Goal: Transaction & Acquisition: Purchase product/service

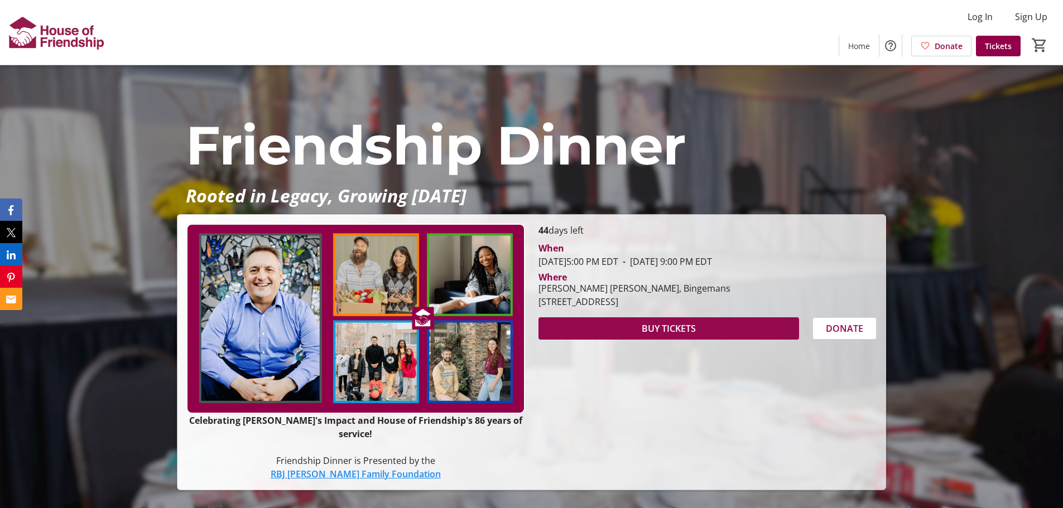
click at [691, 335] on span "BUY TICKETS" at bounding box center [669, 328] width 54 height 13
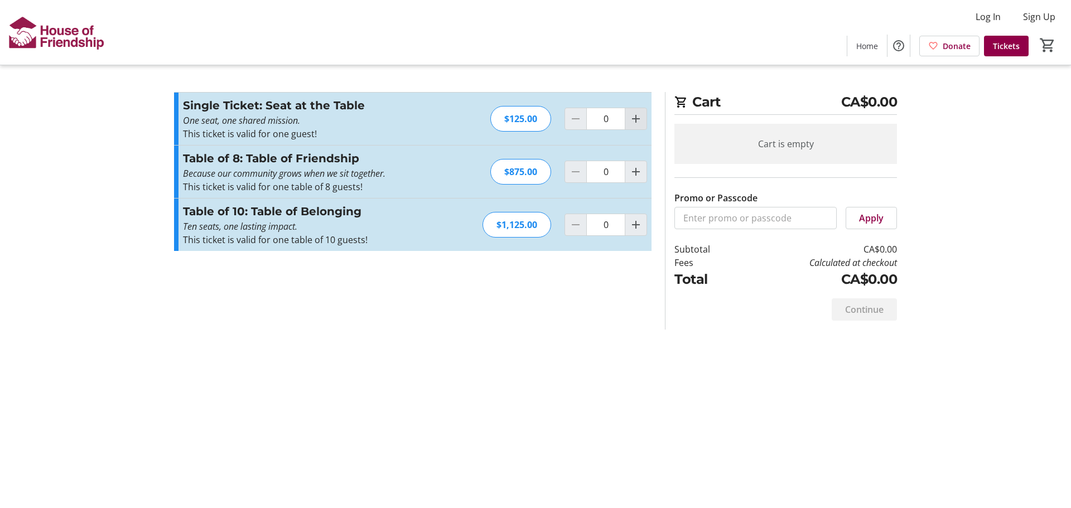
click at [634, 120] on mat-icon "Increment by one" at bounding box center [635, 118] width 13 height 13
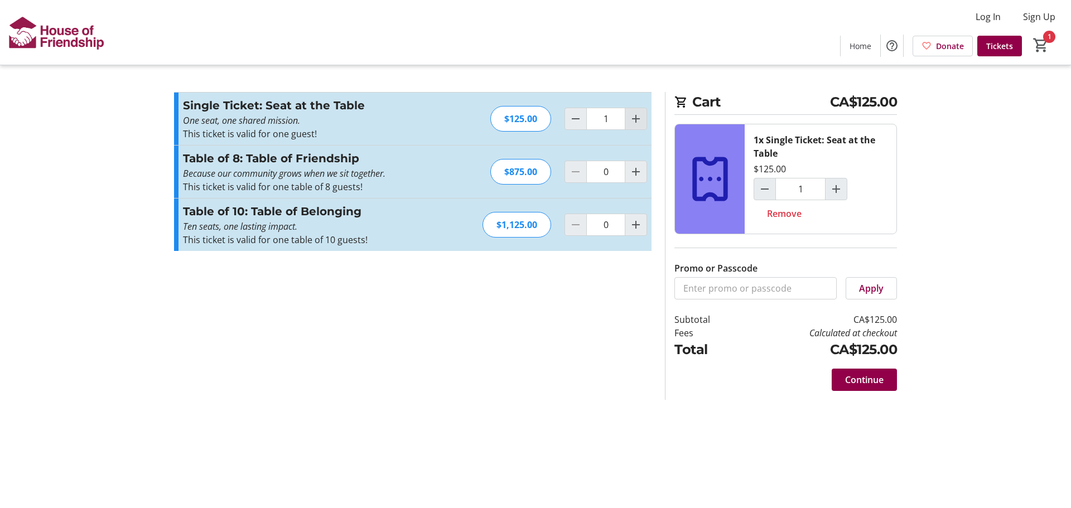
click at [634, 120] on mat-icon "Increment by one" at bounding box center [635, 118] width 13 height 13
type input "2"
click at [866, 379] on span "Continue" at bounding box center [864, 379] width 38 height 13
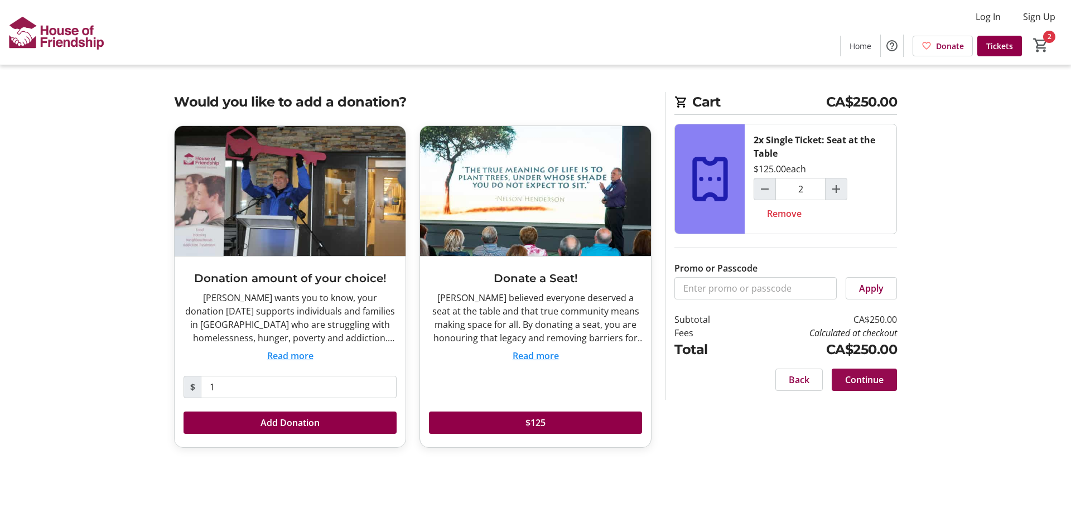
click at [863, 381] on span "Continue" at bounding box center [864, 379] width 38 height 13
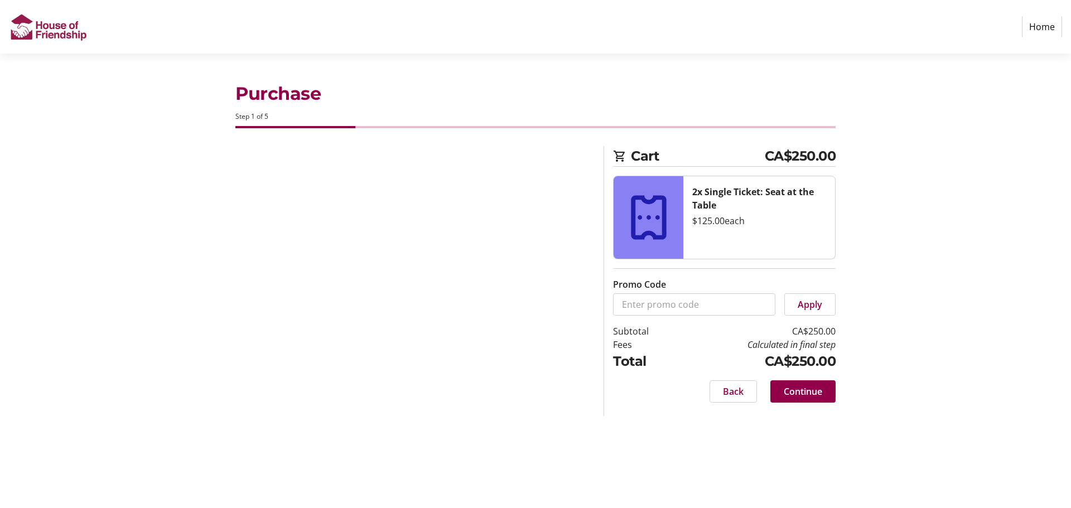
select select "CA"
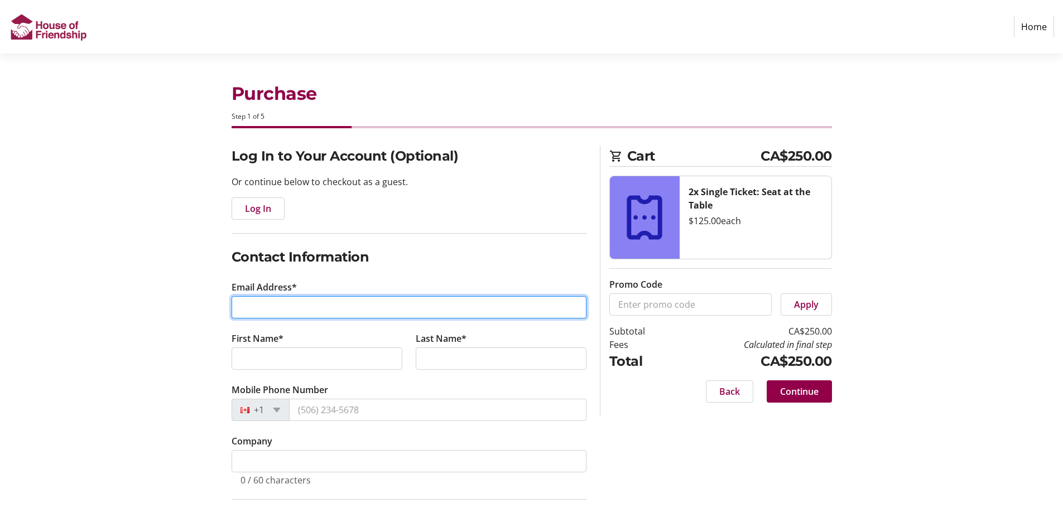
click at [267, 307] on input "Email Address*" at bounding box center [409, 307] width 355 height 22
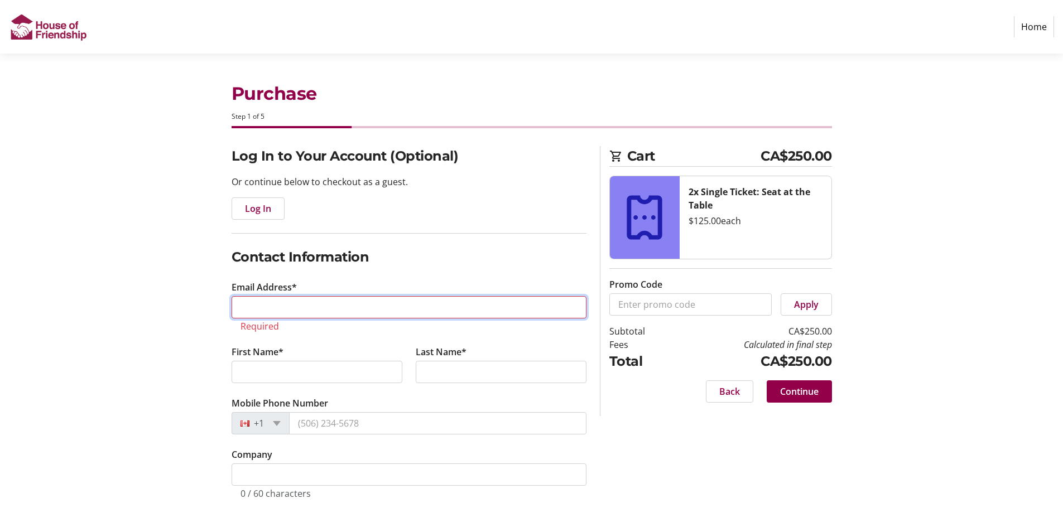
click at [308, 311] on input "Email Address*" at bounding box center [409, 307] width 355 height 22
paste input "[EMAIL_ADDRESS][PERSON_NAME][DOMAIN_NAME]"
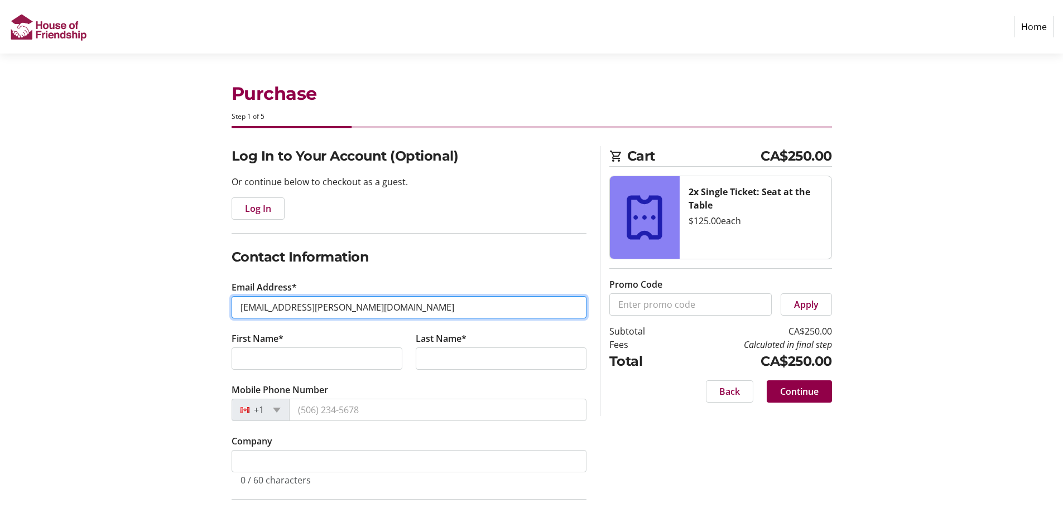
type input "[EMAIL_ADDRESS][PERSON_NAME][DOMAIN_NAME]"
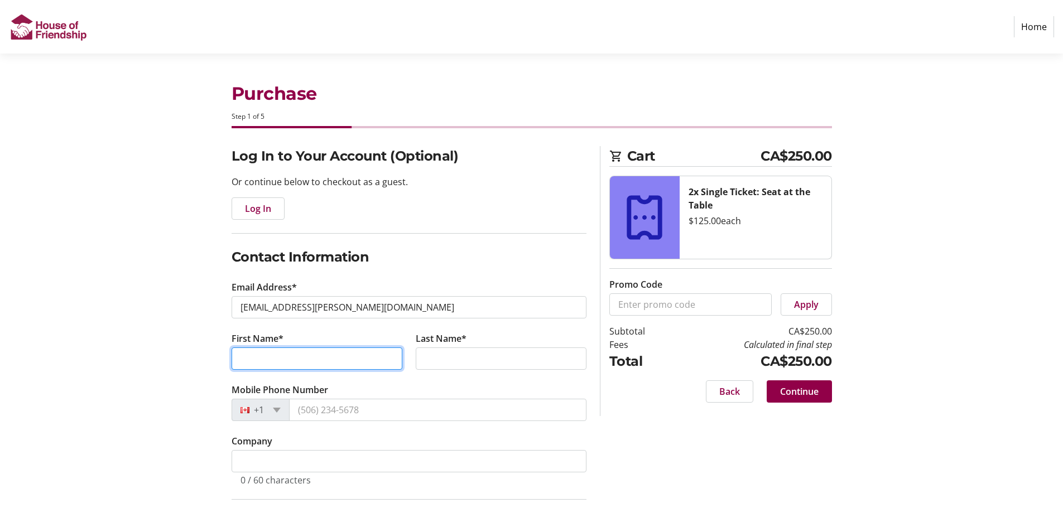
click at [265, 353] on input "First Name*" at bounding box center [317, 359] width 171 height 22
paste input "[EMAIL_ADDRESS][PERSON_NAME][DOMAIN_NAME]"
drag, startPoint x: 339, startPoint y: 359, endPoint x: 218, endPoint y: 357, distance: 121.1
click at [218, 357] on div "Log In to Your Account (Optional) Or continue below to checkout as a guest. Log…" at bounding box center [531, 424] width 736 height 556
type input "[PERSON_NAME]"
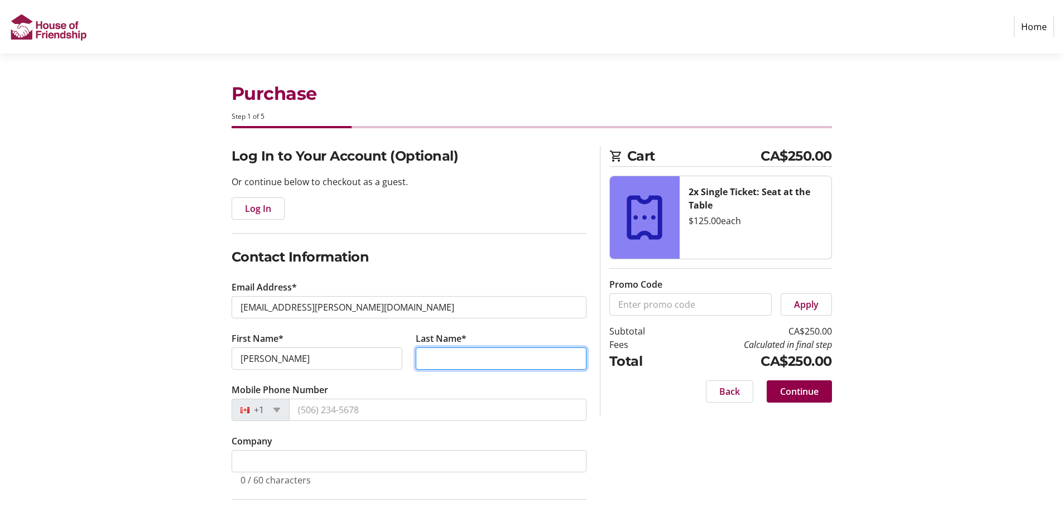
click at [441, 356] on input "Last Name*" at bounding box center [501, 359] width 171 height 22
paste input "[PERSON_NAME]"
type input "[PERSON_NAME]"
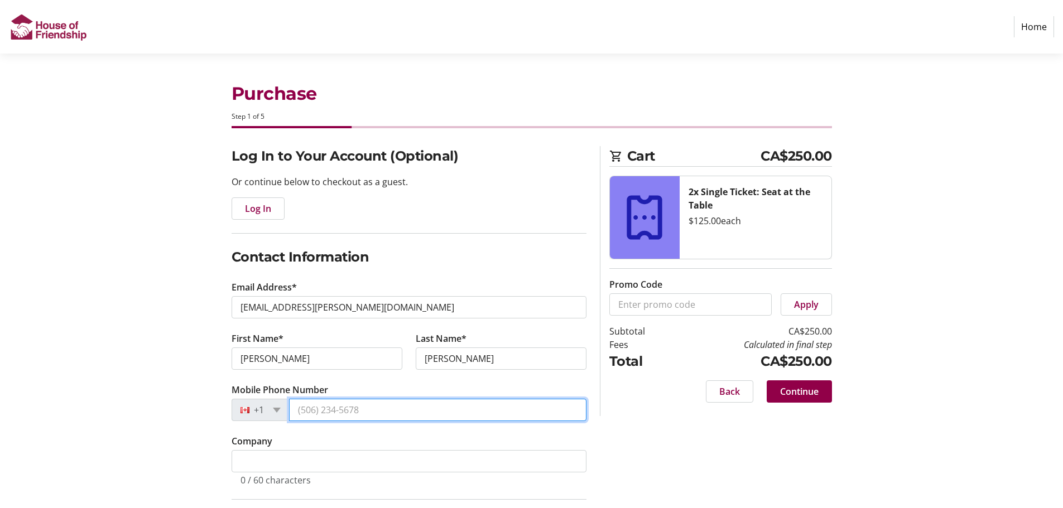
click at [332, 410] on input "Mobile Phone Number" at bounding box center [437, 410] width 297 height 22
click at [343, 417] on input "Mobile Phone Number" at bounding box center [437, 410] width 297 height 22
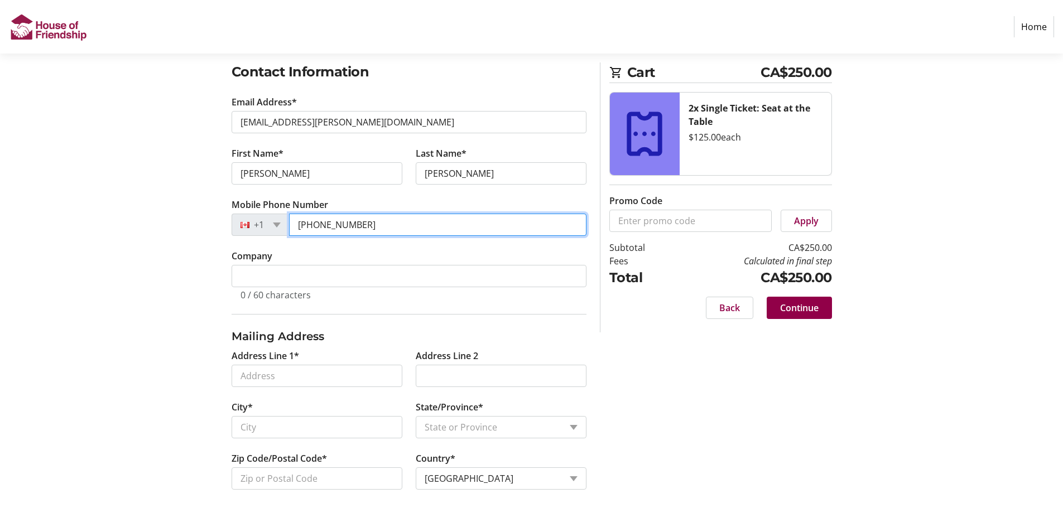
scroll to position [194, 0]
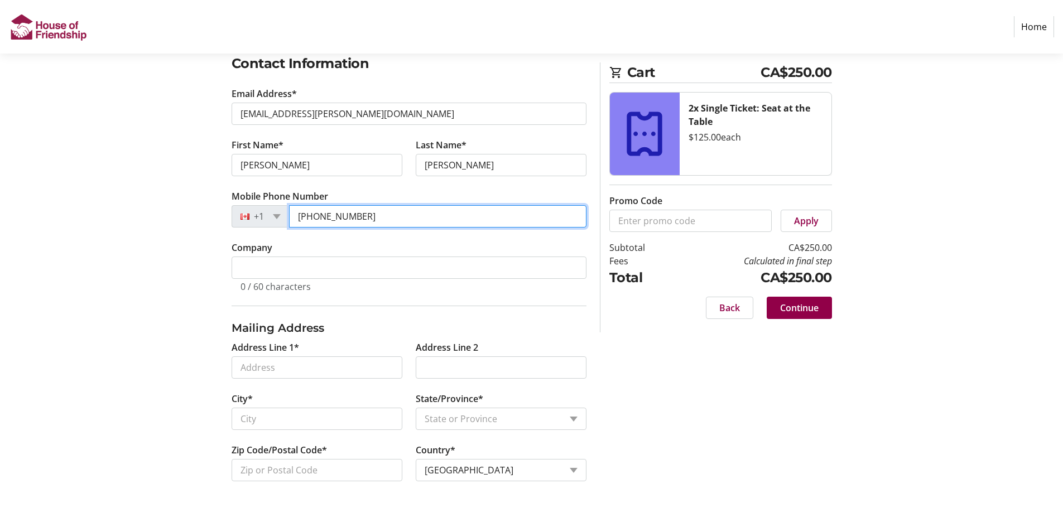
type input "[PHONE_NUMBER]"
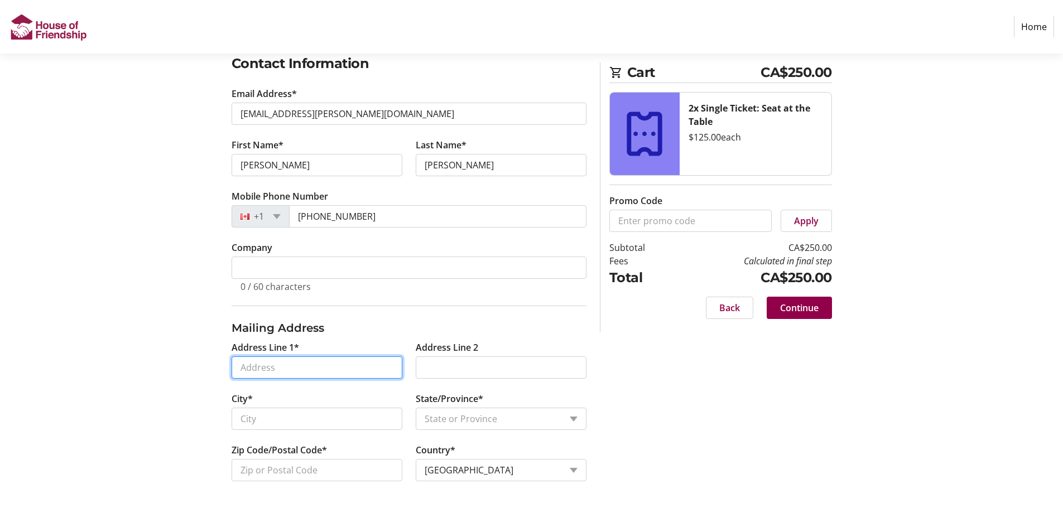
click at [266, 367] on input "Address Line 1*" at bounding box center [317, 368] width 171 height 22
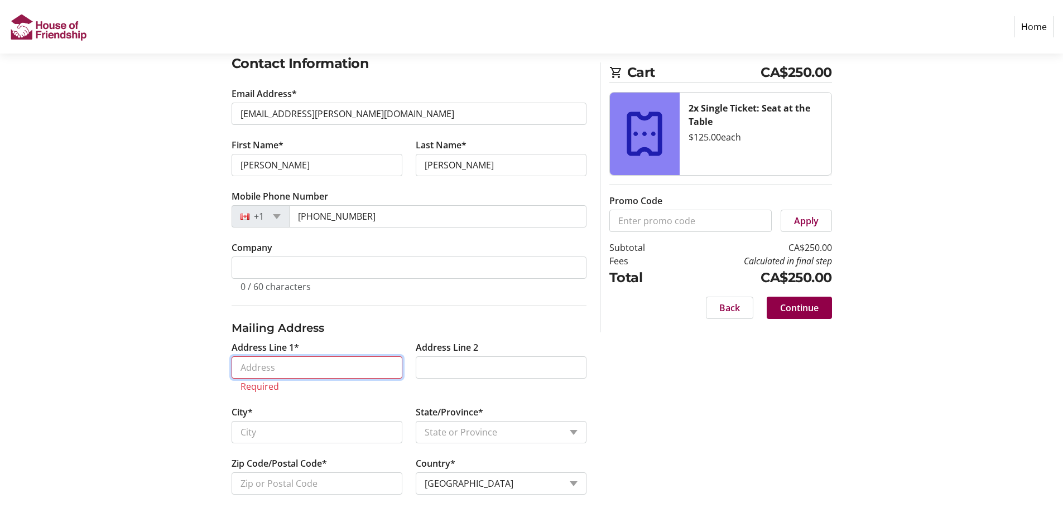
click at [301, 368] on input "Address Line 1*" at bounding box center [317, 368] width 171 height 22
paste input "[STREET_ADDRESS]"
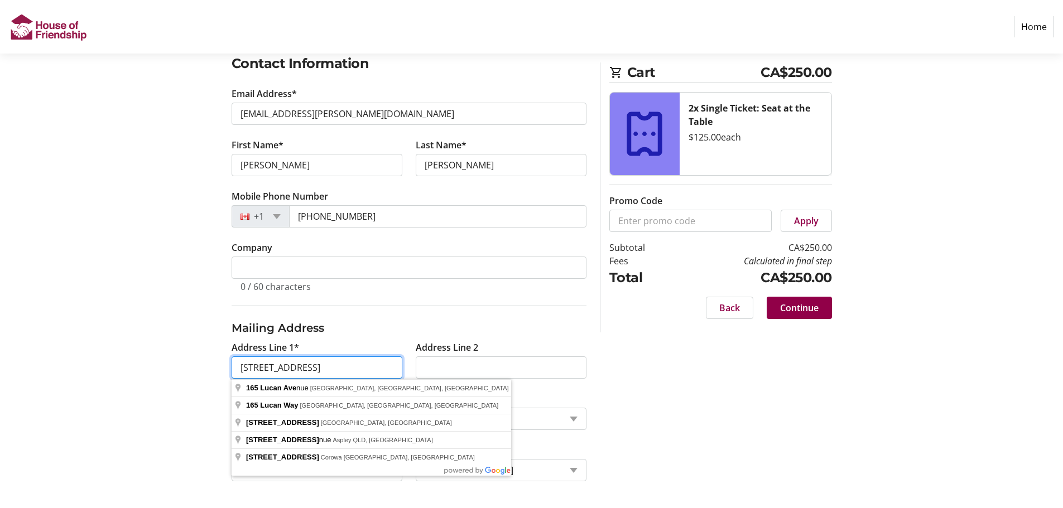
type input "[STREET_ADDRESS]"
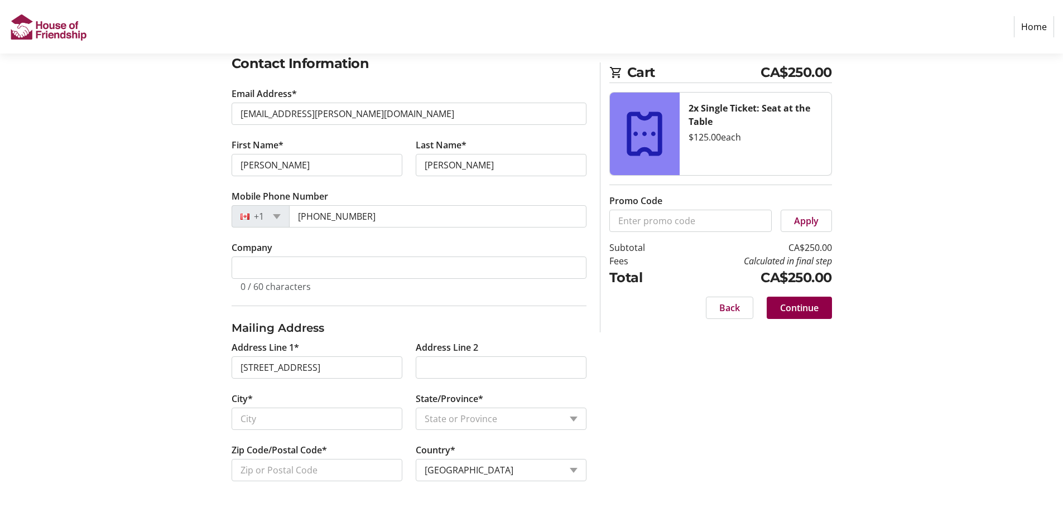
click at [141, 352] on section "Purchase Step 1 of 5 Cart CA$250.00 2x Single Ticket: Seat at the Table $125.00…" at bounding box center [531, 184] width 1063 height 648
click at [342, 419] on input "City*" at bounding box center [317, 419] width 171 height 22
paste input "[GEOGRAPHIC_DATA]"
type input "[GEOGRAPHIC_DATA]"
click at [509, 471] on select "Country Country [GEOGRAPHIC_DATA] [GEOGRAPHIC_DATA] [GEOGRAPHIC_DATA] [GEOGRAPH…" at bounding box center [501, 470] width 171 height 22
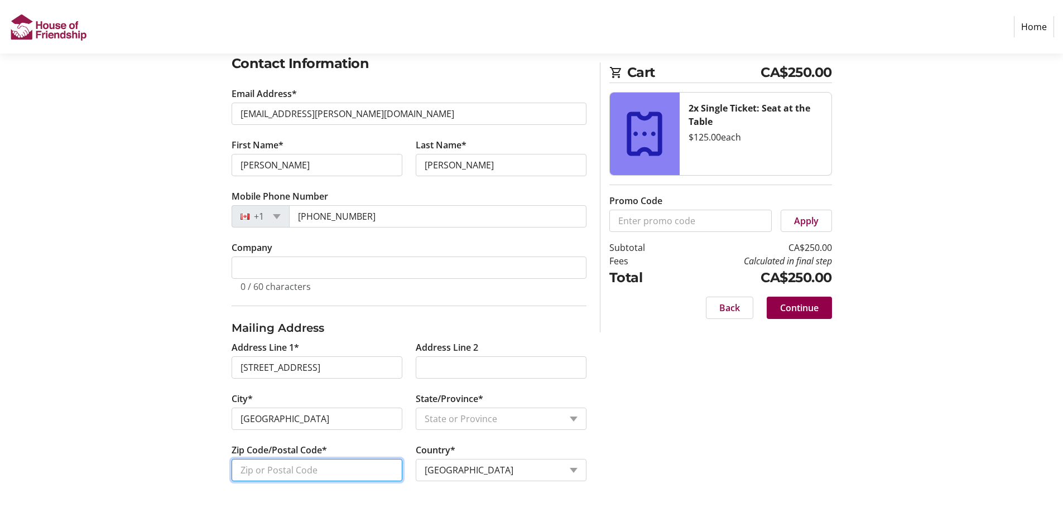
click at [302, 471] on input "Zip Code/Postal Code*" at bounding box center [317, 470] width 171 height 22
paste input "N2J 1W6"
type input "N2J 1W6"
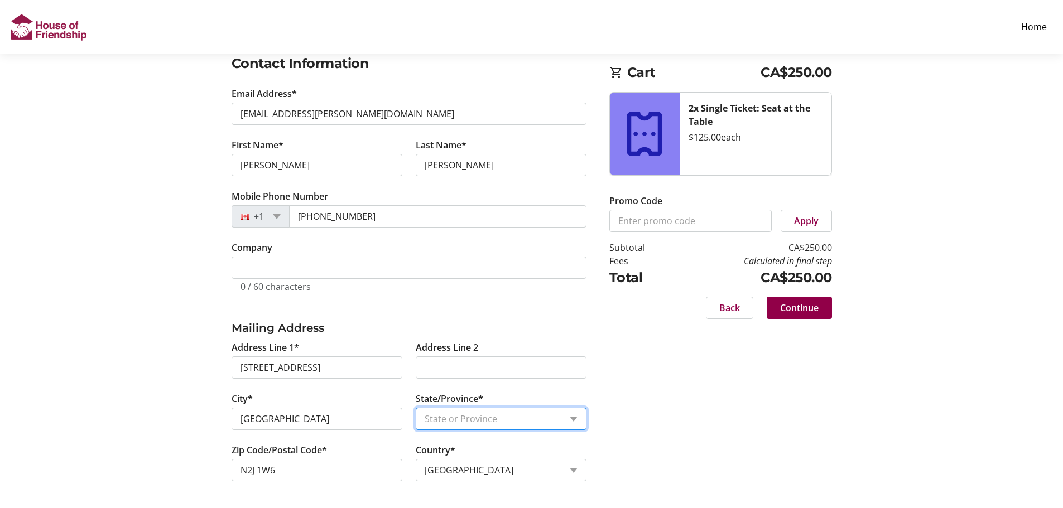
click at [575, 417] on select "State or Province State or Province [GEOGRAPHIC_DATA] [GEOGRAPHIC_DATA] [GEOGRA…" at bounding box center [501, 419] width 171 height 22
select select "ON"
click at [416, 408] on select "State or Province State or Province [GEOGRAPHIC_DATA] [GEOGRAPHIC_DATA] [GEOGRA…" at bounding box center [501, 419] width 171 height 22
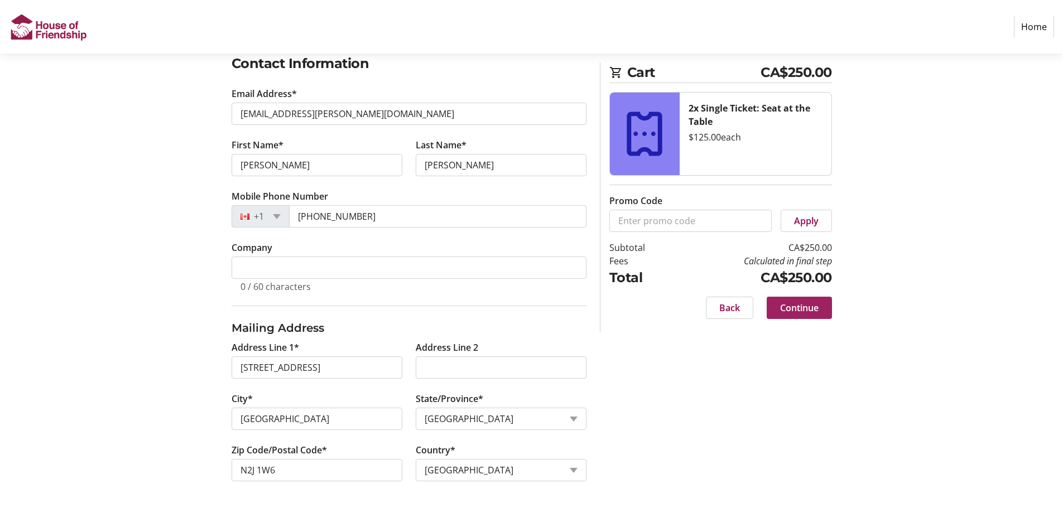
click at [795, 301] on span "Continue" at bounding box center [799, 307] width 38 height 13
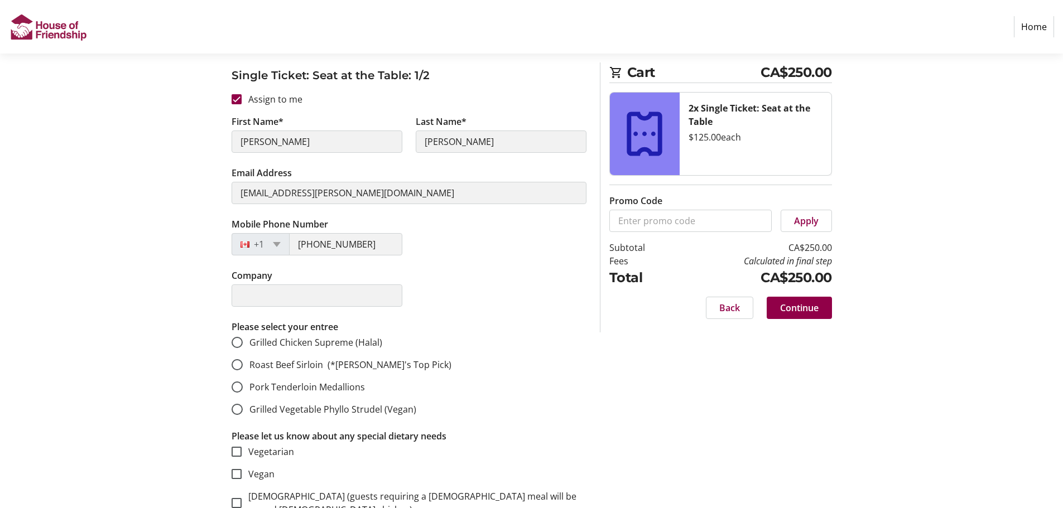
scroll to position [167, 0]
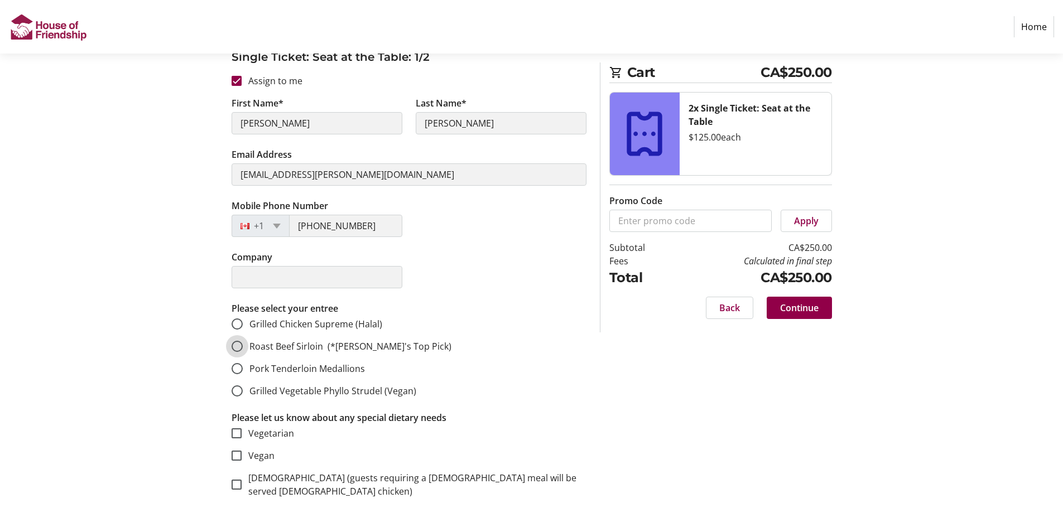
click at [234, 348] on input "Roast Beef Sirloin (*[PERSON_NAME]'s Top Pick)" at bounding box center [237, 346] width 11 height 11
radio input "true"
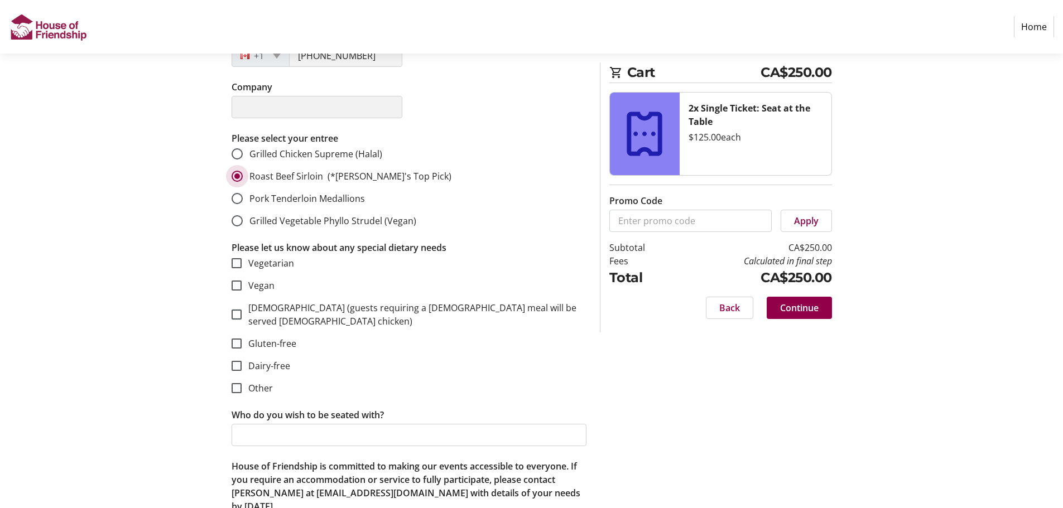
scroll to position [502, 0]
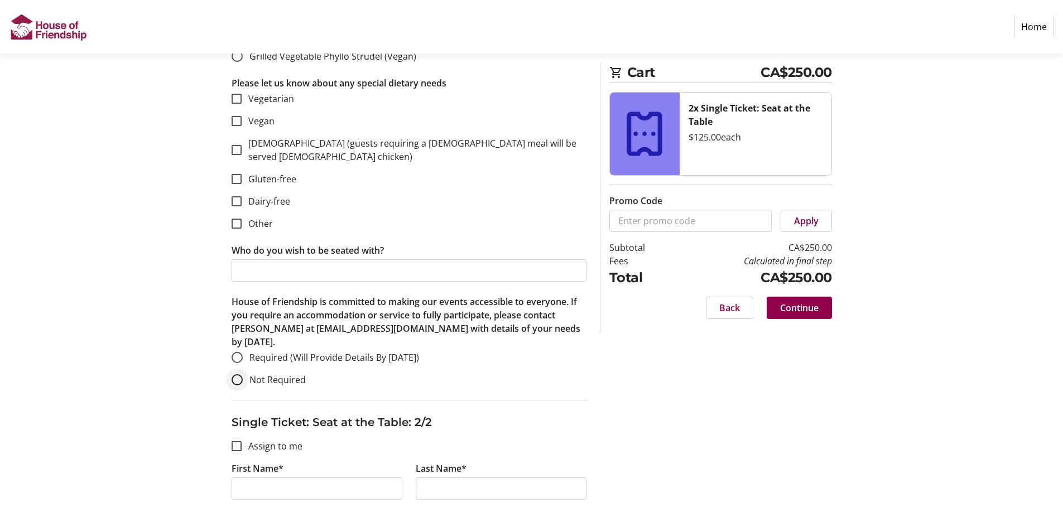
click at [240, 375] on div at bounding box center [237, 380] width 27 height 27
radio input "true"
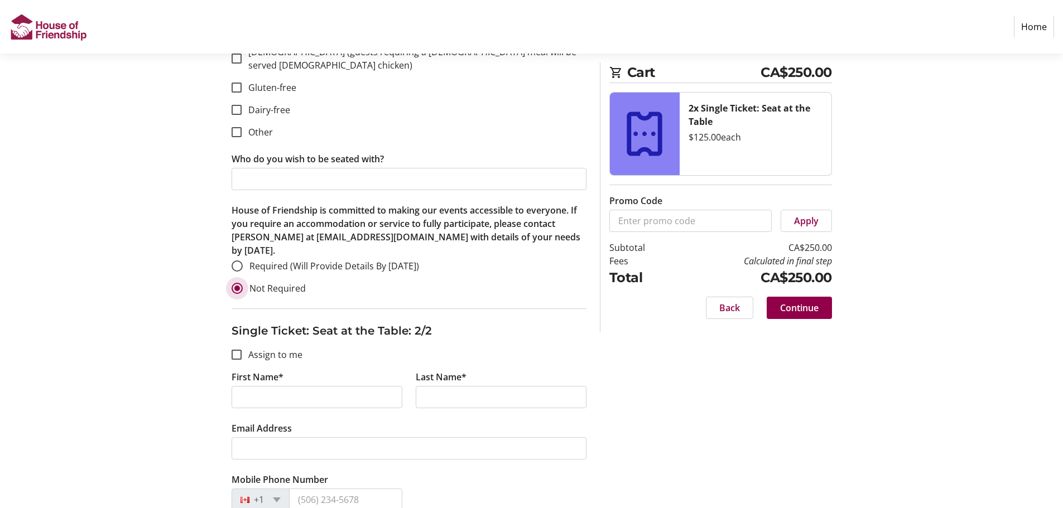
scroll to position [614, 0]
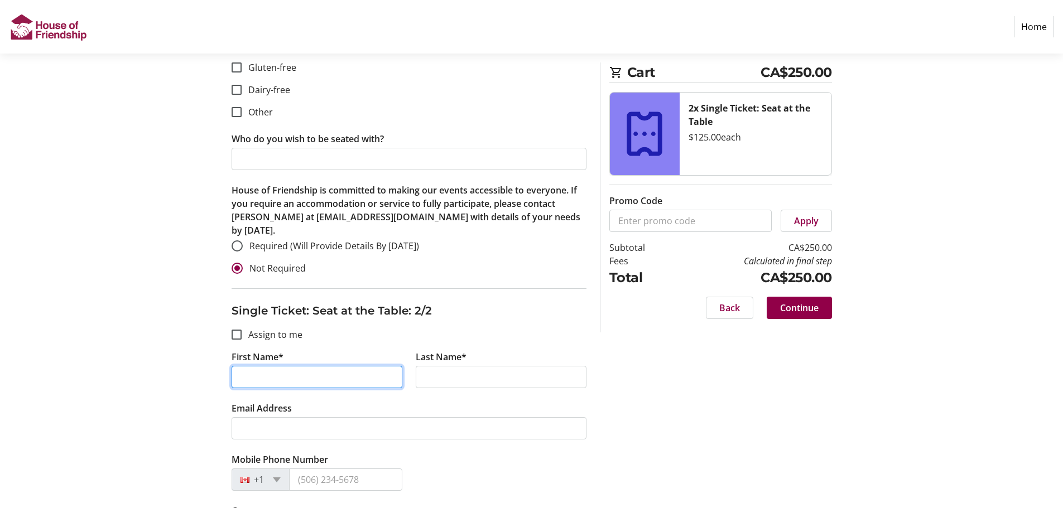
click at [307, 366] on input "First Name*" at bounding box center [317, 377] width 171 height 22
paste input "[PERSON_NAME]"
type input "[PERSON_NAME]"
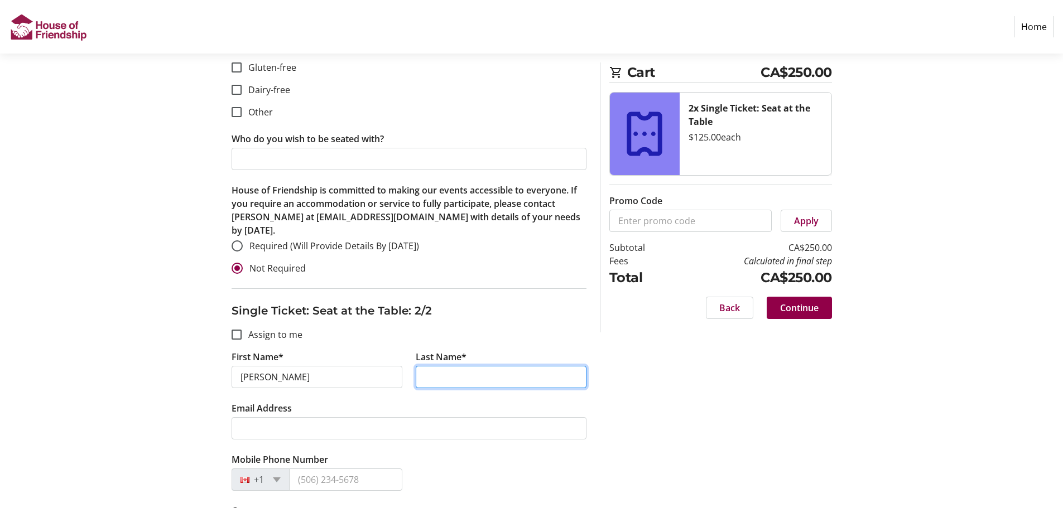
click at [452, 366] on input "Last Name*" at bounding box center [501, 377] width 171 height 22
paste input "[PERSON_NAME]"
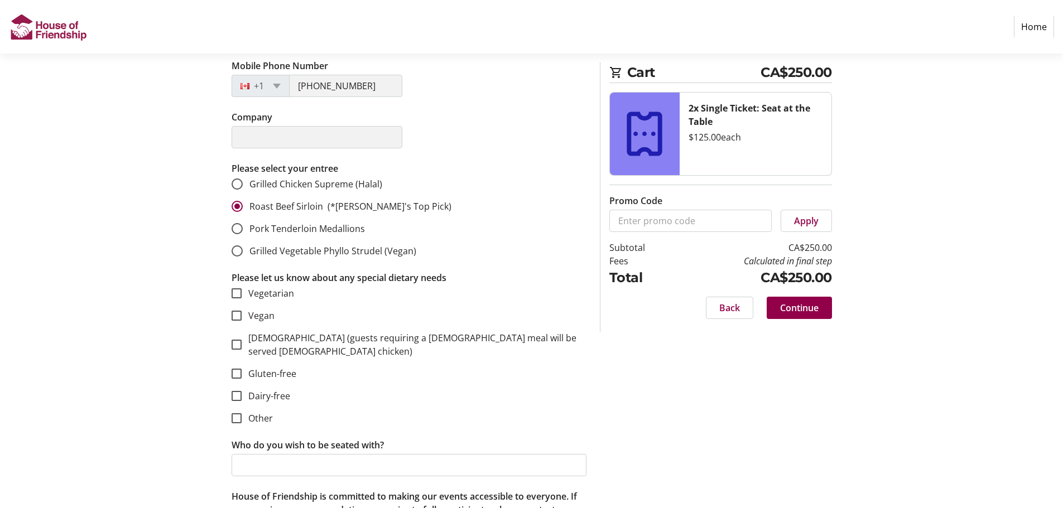
scroll to position [167, 0]
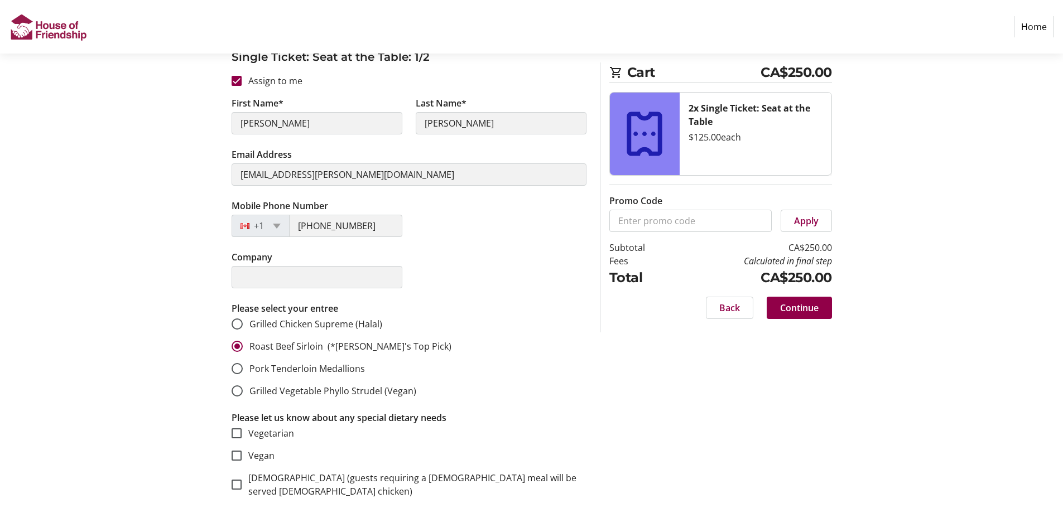
type input "[PERSON_NAME]"
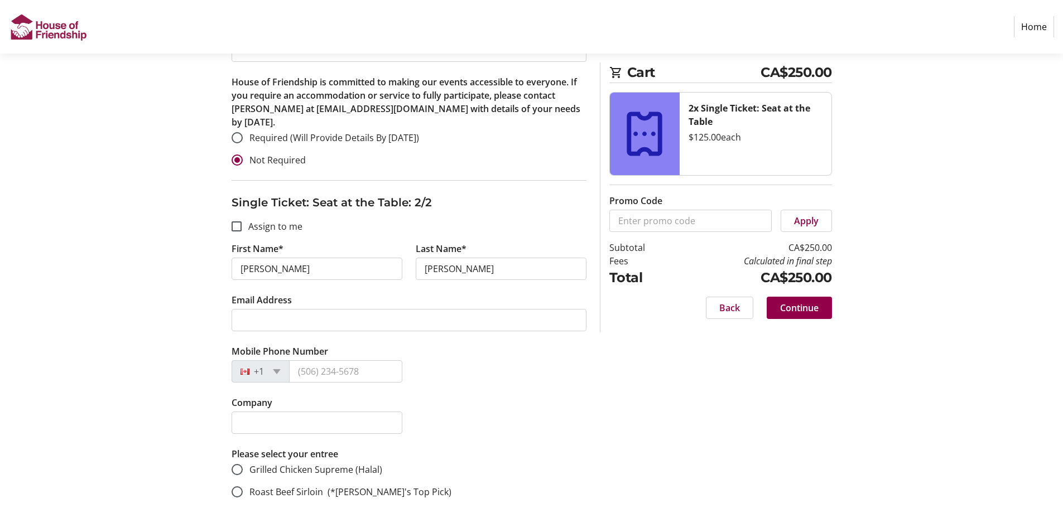
scroll to position [837, 0]
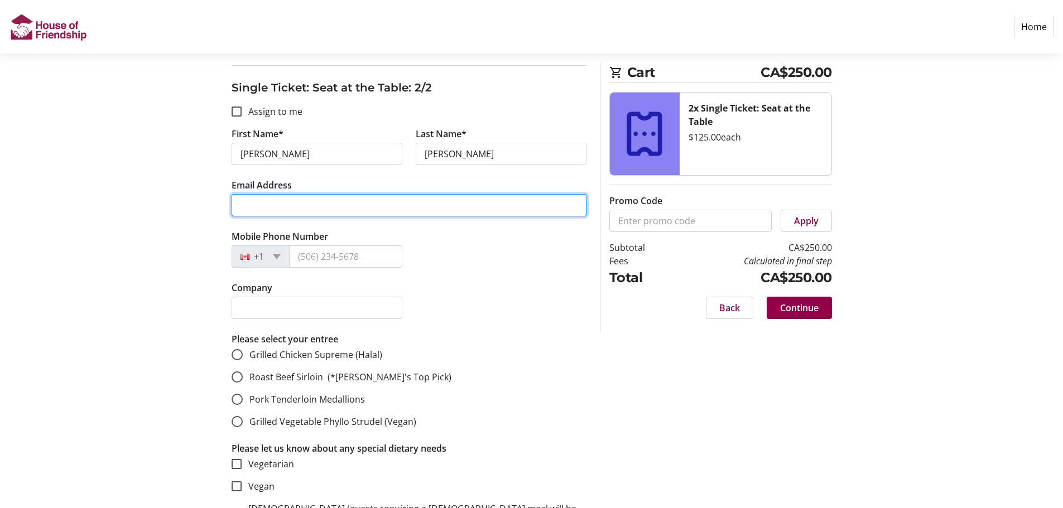
click at [266, 194] on input "Email Address" at bounding box center [409, 205] width 355 height 22
paste input "[EMAIL_ADDRESS][PERSON_NAME][DOMAIN_NAME]"
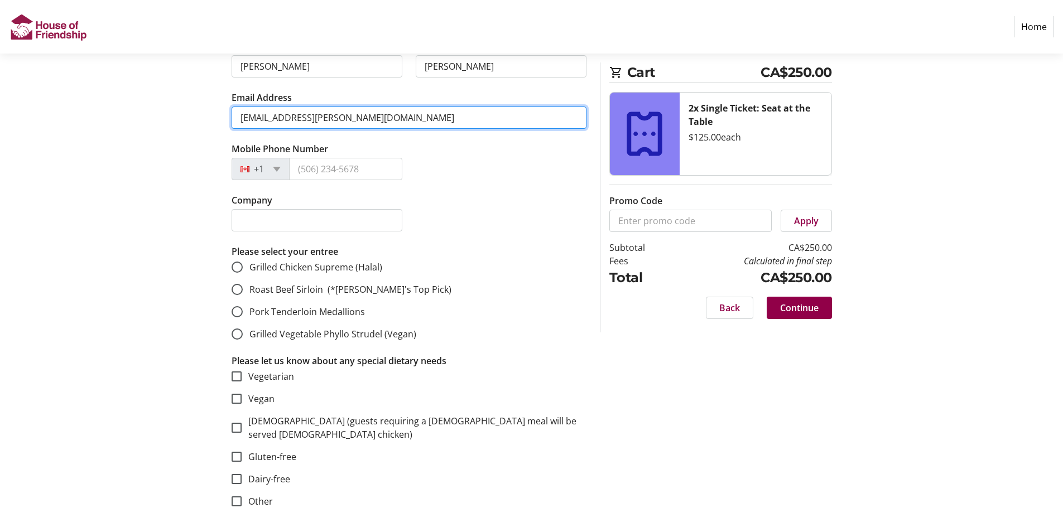
scroll to position [948, 0]
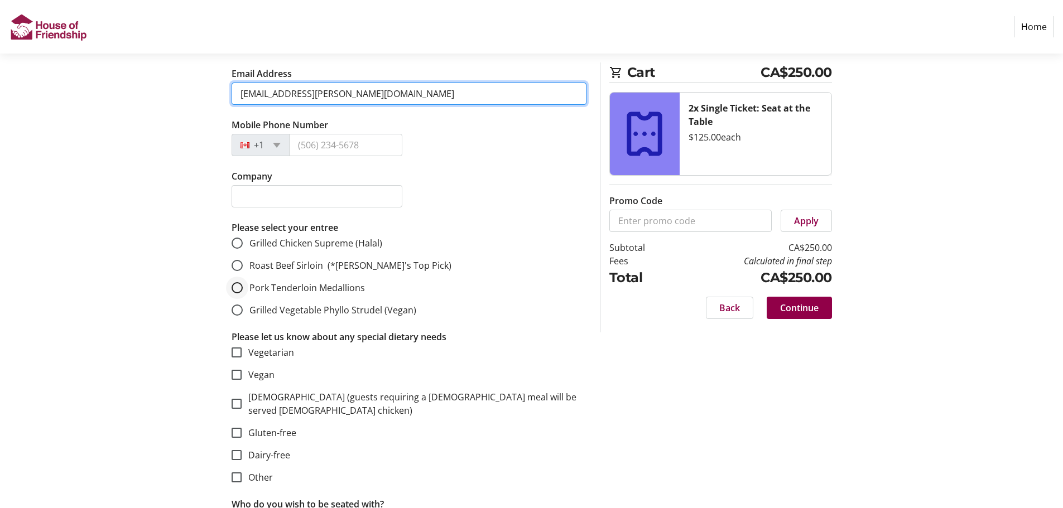
type input "[EMAIL_ADDRESS][PERSON_NAME][DOMAIN_NAME]"
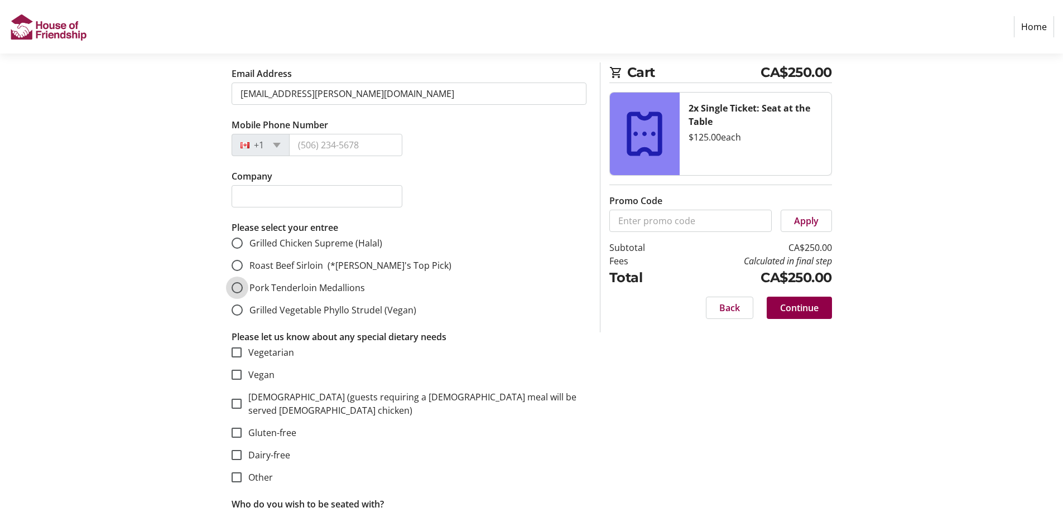
click at [238, 282] on input "Pork Tenderloin Medallions" at bounding box center [237, 287] width 11 height 11
radio input "true"
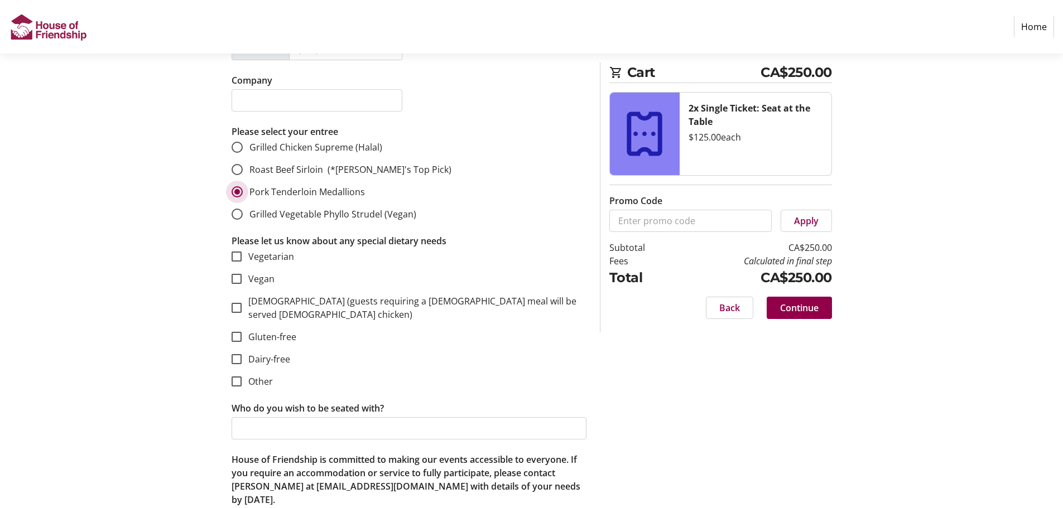
scroll to position [1067, 0]
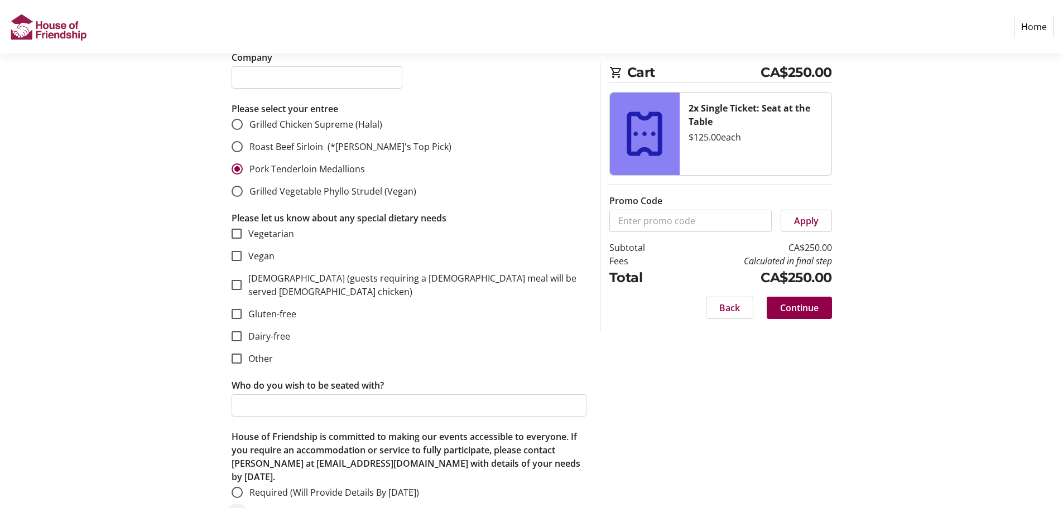
click at [243, 502] on div at bounding box center [237, 515] width 27 height 27
radio input "true"
click at [800, 306] on span "Continue" at bounding box center [799, 307] width 38 height 13
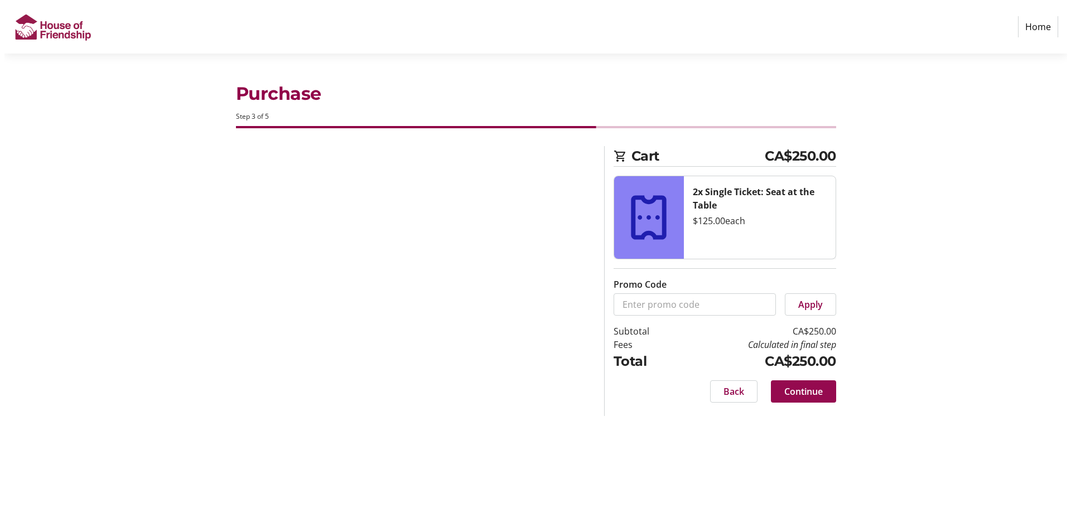
scroll to position [0, 0]
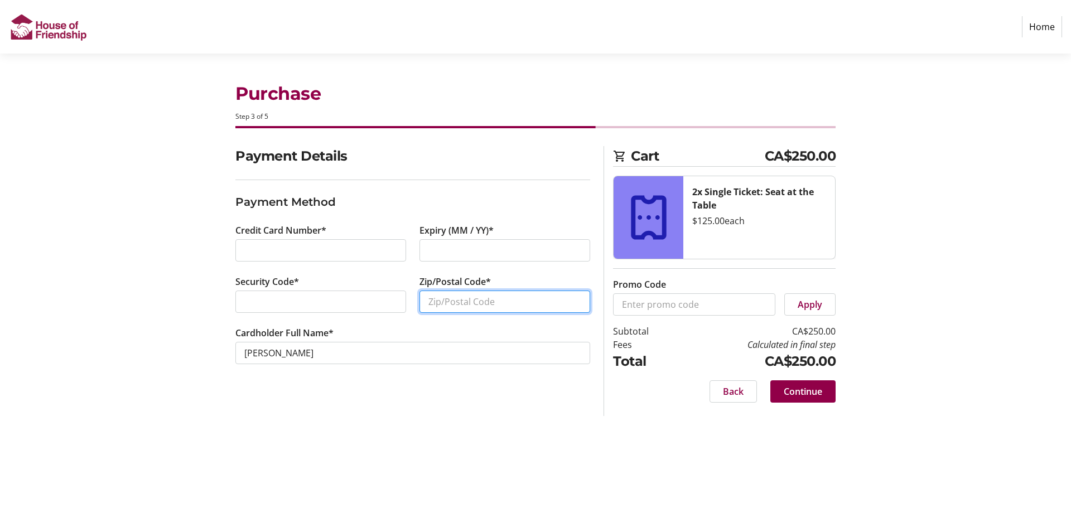
click at [457, 304] on input "Zip/Postal Code*" at bounding box center [505, 302] width 171 height 22
click at [472, 302] on input "Zip/Postal Code*" at bounding box center [505, 302] width 171 height 22
paste input "N2J 1W6"
type input "N2J 1W6"
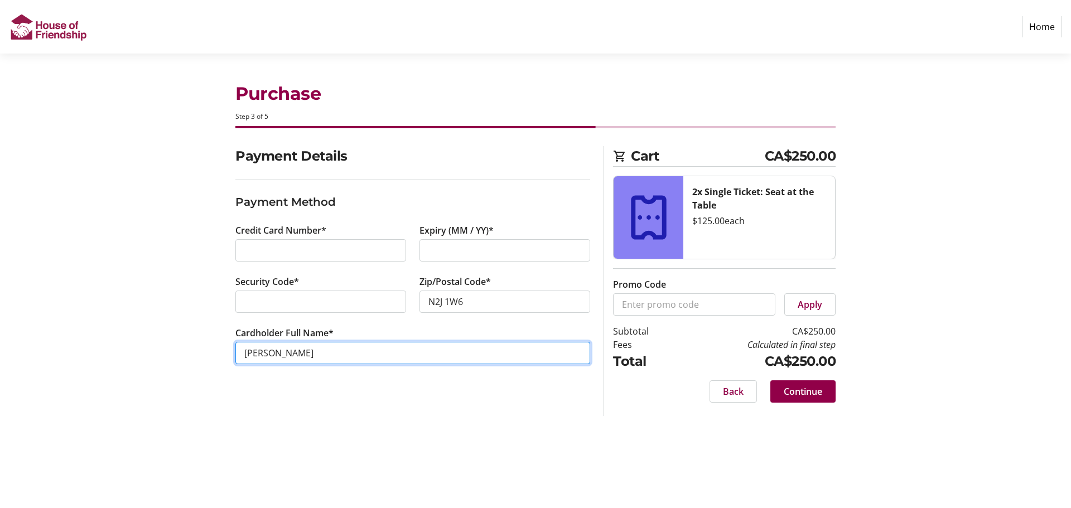
click at [264, 352] on input "[PERSON_NAME]" at bounding box center [412, 353] width 355 height 22
type input "[PERSON_NAME]"
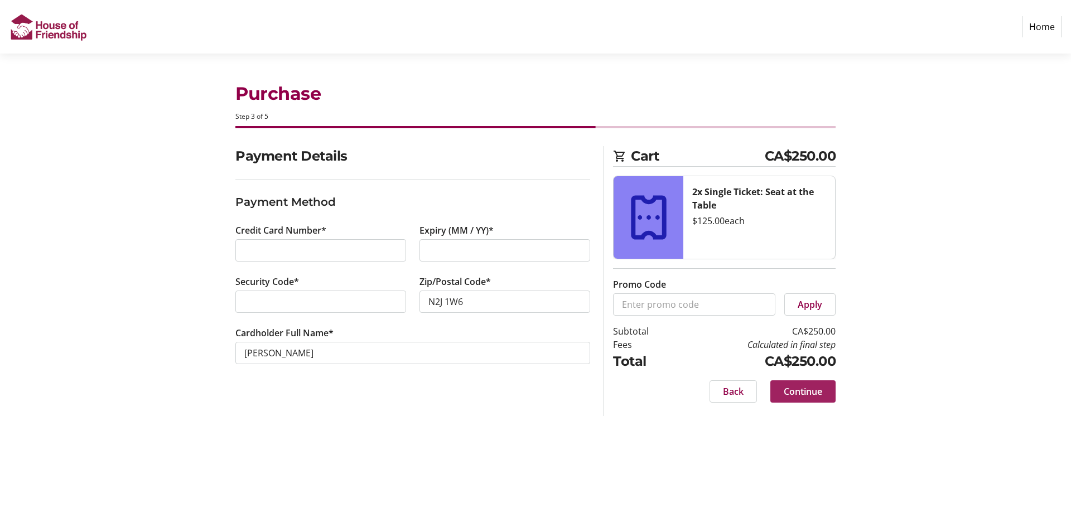
click at [812, 393] on span "Continue" at bounding box center [803, 391] width 38 height 13
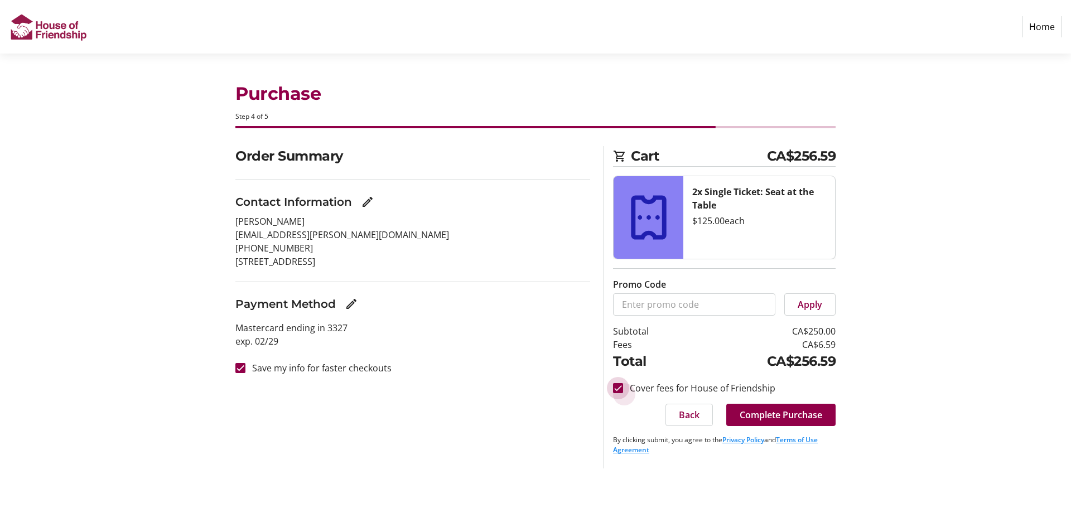
click at [620, 389] on input "Cover fees for House of Friendship" at bounding box center [618, 388] width 10 height 10
checkbox input "false"
click at [778, 420] on span "Complete Purchase" at bounding box center [781, 414] width 83 height 13
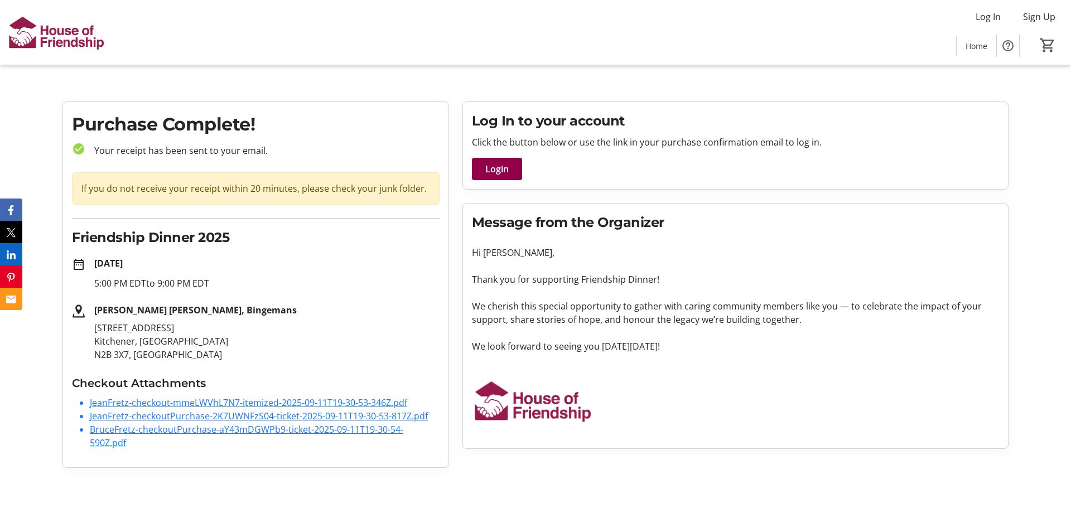
click at [374, 402] on link "JeanFretz-checkout-mmeLWVhL7N7-itemized-2025-09-11T19-30-53-346Z.pdf" at bounding box center [248, 403] width 317 height 12
click at [353, 417] on link "JeanFretz-checkoutPurchase-2K7UWNFzS04-ticket-2025-09-11T19-30-53-817Z.pdf" at bounding box center [259, 416] width 338 height 12
click at [365, 416] on link "JeanFretz-checkoutPurchase-2K7UWNFzS04-ticket-2025-09-11T19-30-53-817Z.pdf" at bounding box center [259, 416] width 338 height 12
click at [362, 430] on link "BruceFretz-checkoutPurchase-aY43mDGWPb9-ticket-2025-09-11T19-30-54-590Z.pdf" at bounding box center [247, 436] width 314 height 26
drag, startPoint x: 472, startPoint y: 279, endPoint x: 733, endPoint y: 344, distance: 269.0
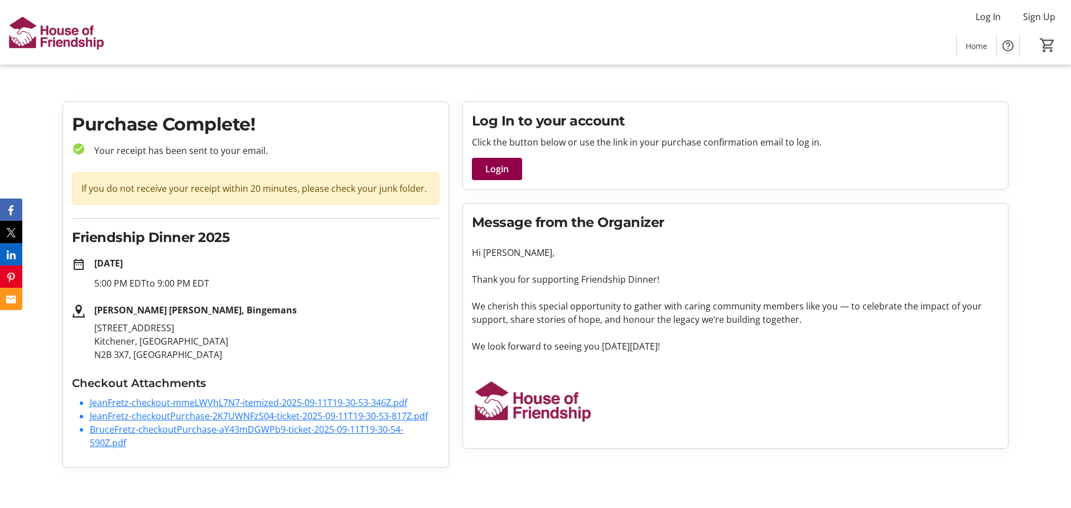
click at [733, 344] on p "Thank you for supporting Friendship Dinner! We cherish this special opportunity…" at bounding box center [735, 313] width 527 height 80
copy p "Thank you for supporting Friendship Dinner! We cherish this special opportunity…"
